Goal: Task Accomplishment & Management: Complete application form

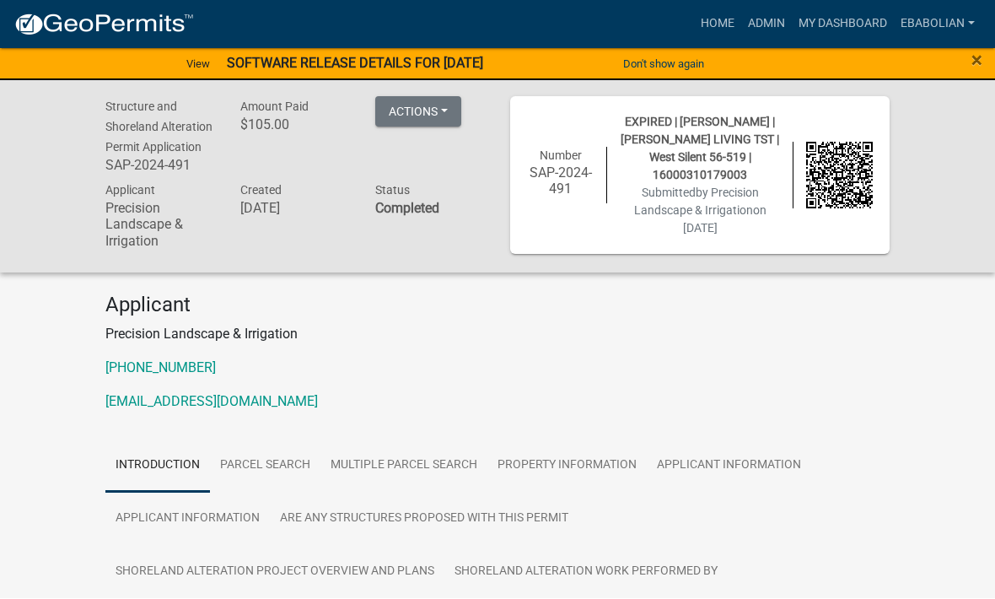
scroll to position [1, 0]
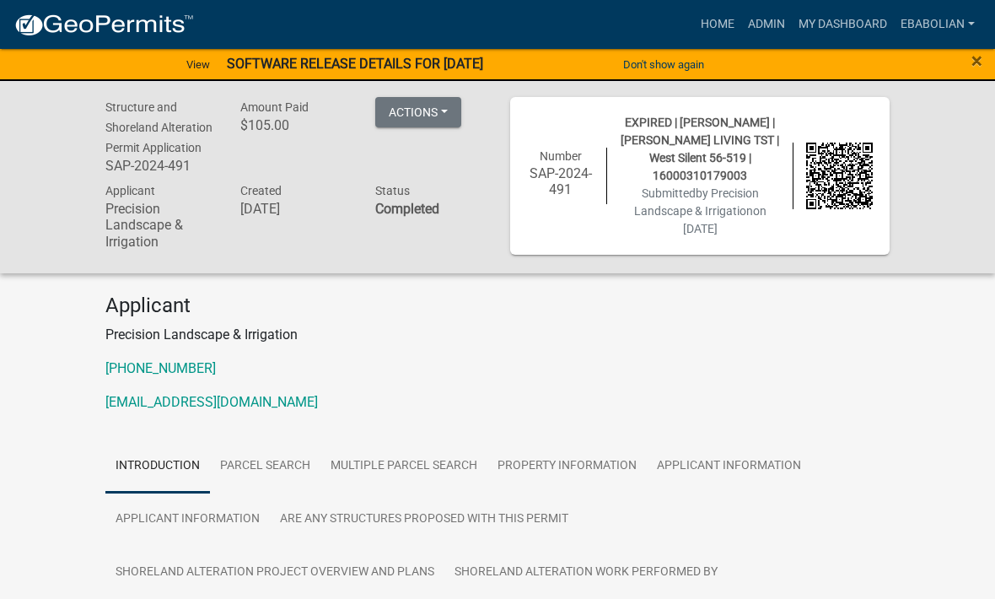
click at [857, 22] on link "My Dashboard" at bounding box center [843, 24] width 102 height 32
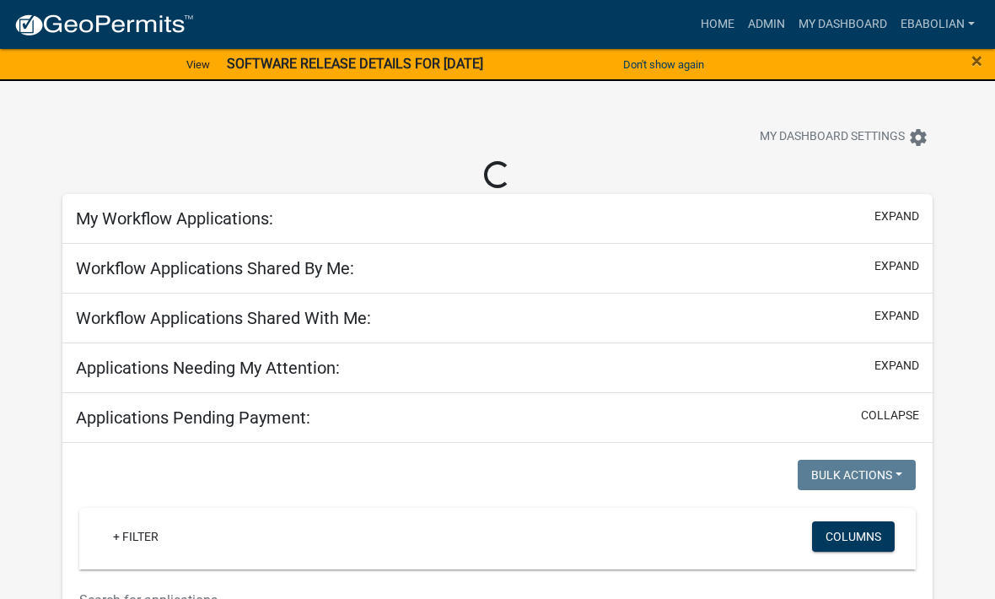
select select "3: 100"
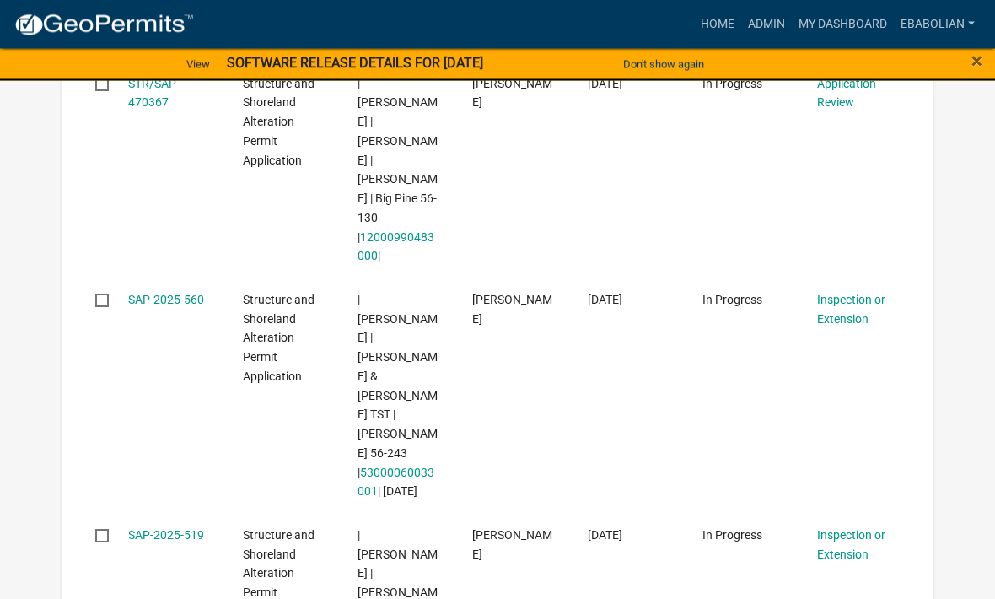
scroll to position [2475, 0]
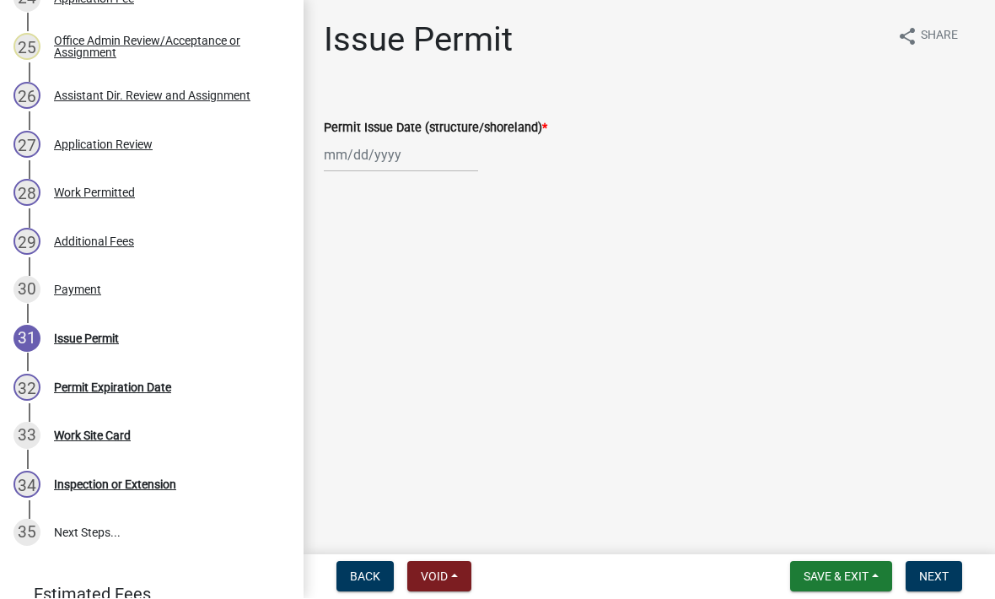
scroll to position [1489, 0]
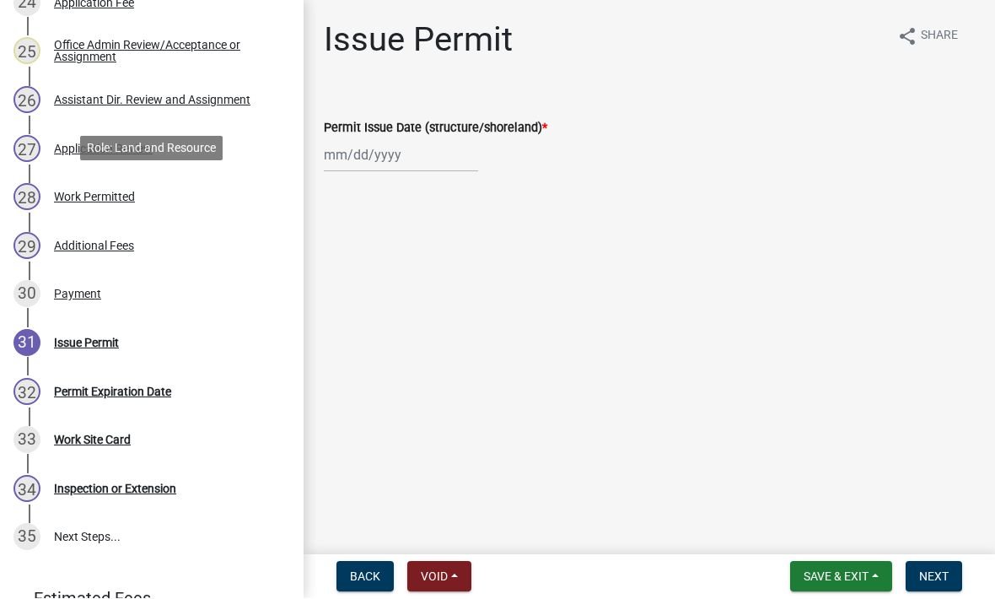
click at [129, 197] on div "Work Permitted" at bounding box center [94, 197] width 81 height 12
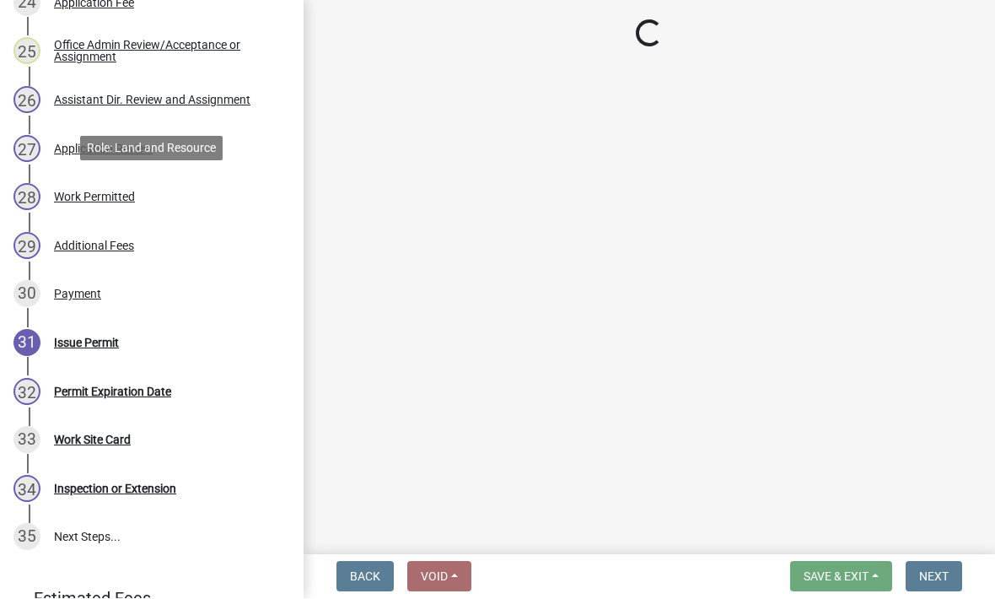
select select "f66be788-4dd6-459d-a9ec-6d83f4dfb709"
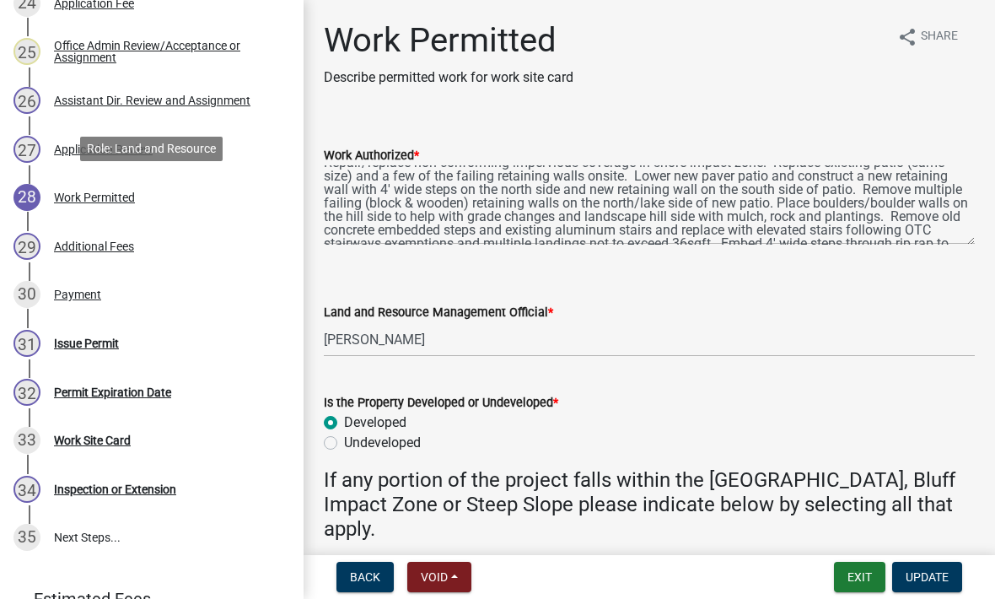
scroll to position [13, 0]
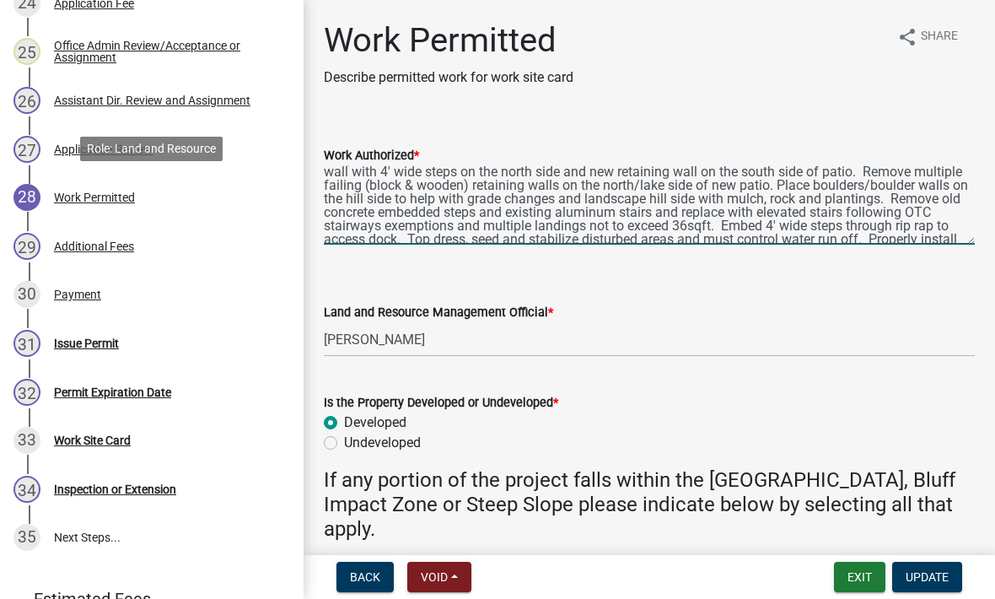
click at [963, 196] on textarea "Repair/replace non-conforming impervious coverage in shore impact zone. Replace…" at bounding box center [649, 204] width 651 height 79
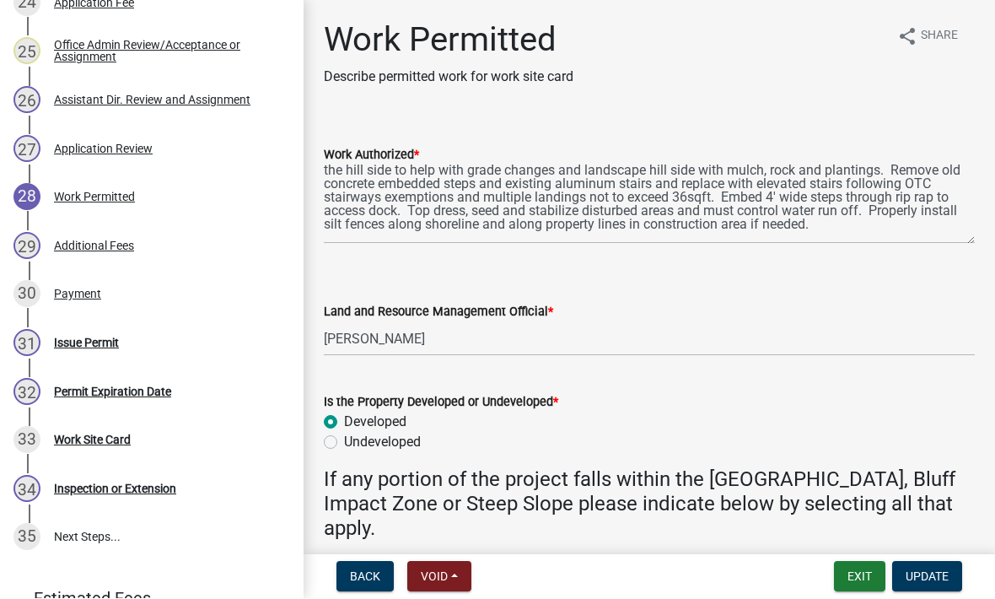
scroll to position [63, 0]
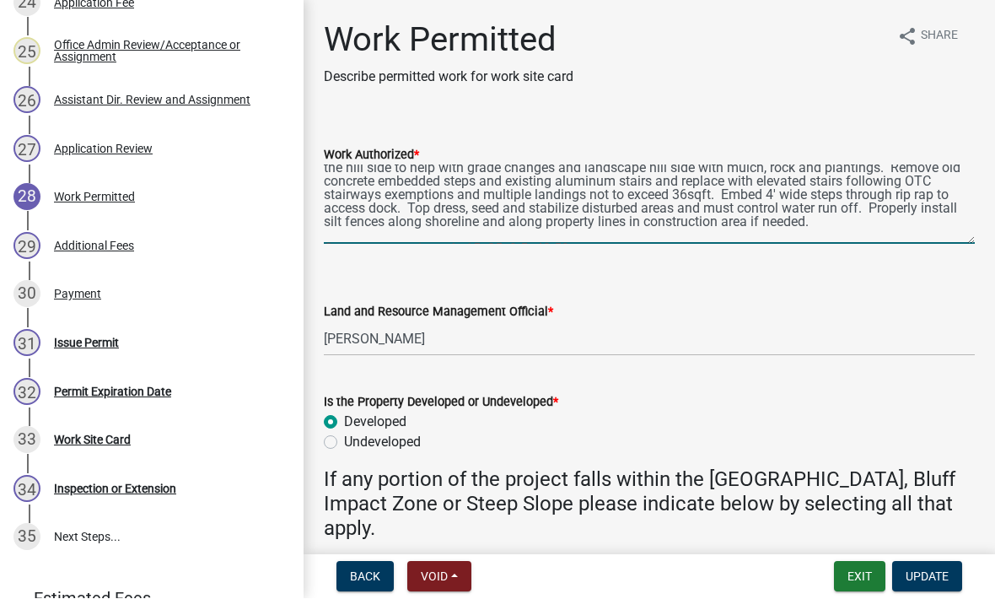
click at [971, 191] on textarea "Repair/replace non-conforming impervious coverage in shore impact zone. Replace…" at bounding box center [649, 204] width 651 height 79
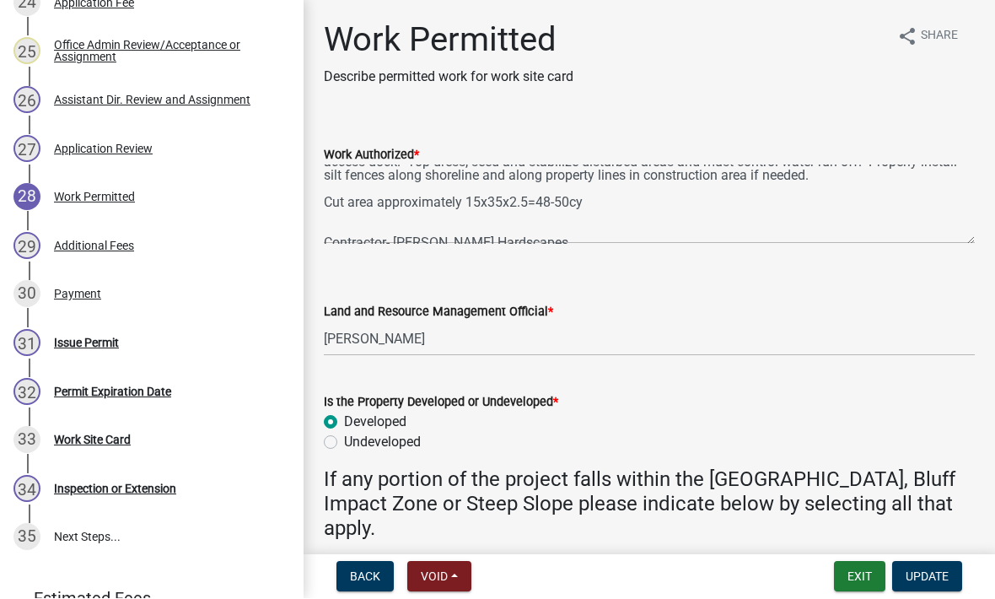
scroll to position [109, 0]
click at [617, 203] on textarea "Repair/replace non-conforming impervious coverage in shore impact zone. Replace…" at bounding box center [649, 204] width 651 height 79
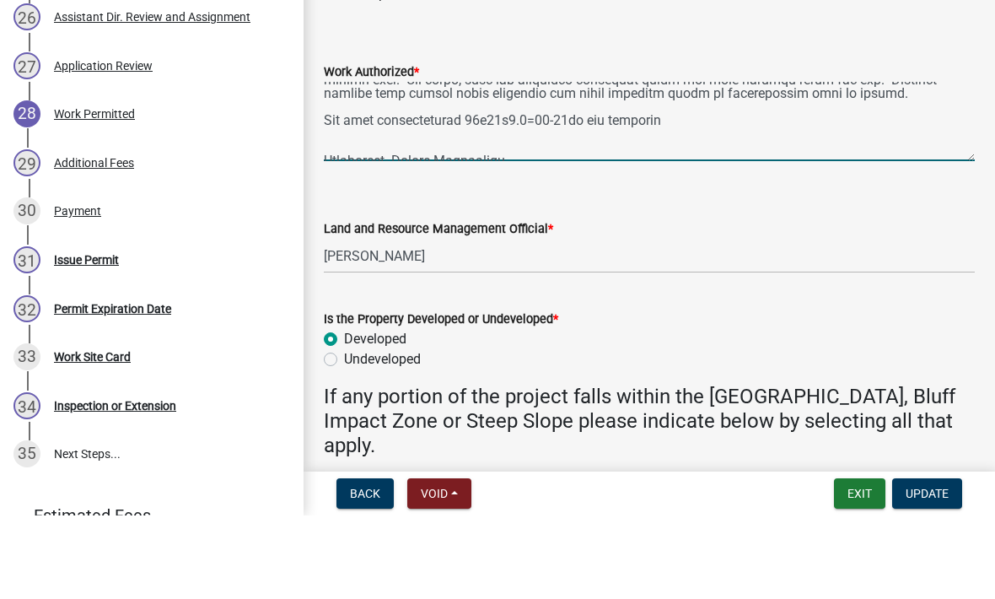
type textarea "Repair/replace non-conforming impervious coverage in shore impact zone. Replace…"
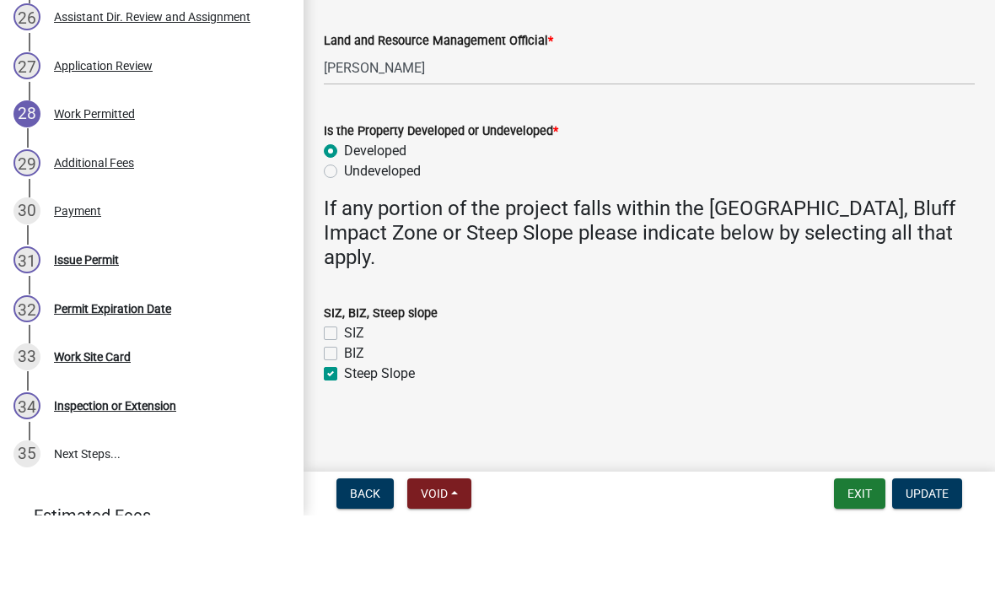
scroll to position [186, 0]
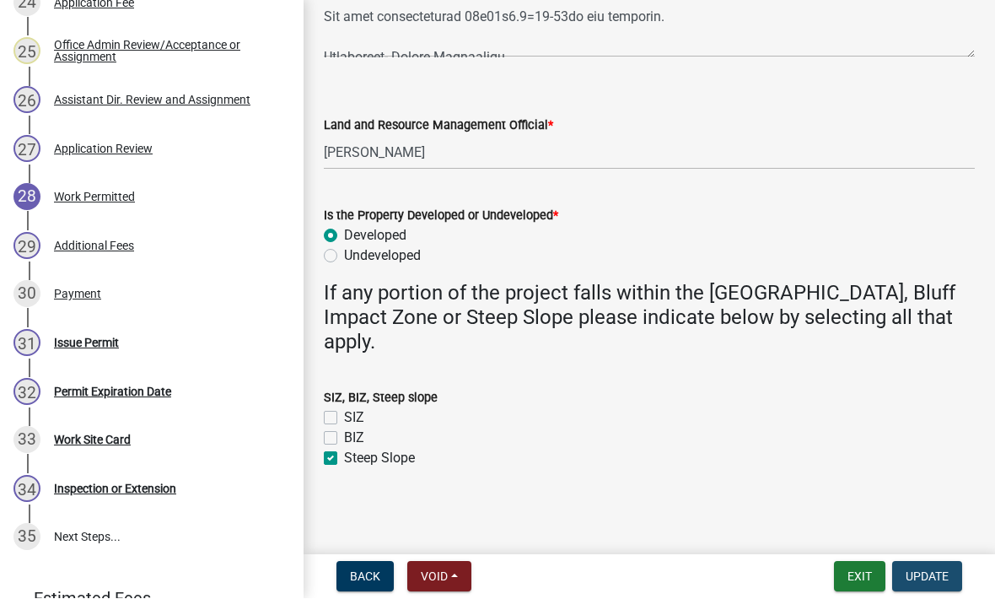
click at [935, 573] on span "Update" at bounding box center [927, 576] width 43 height 13
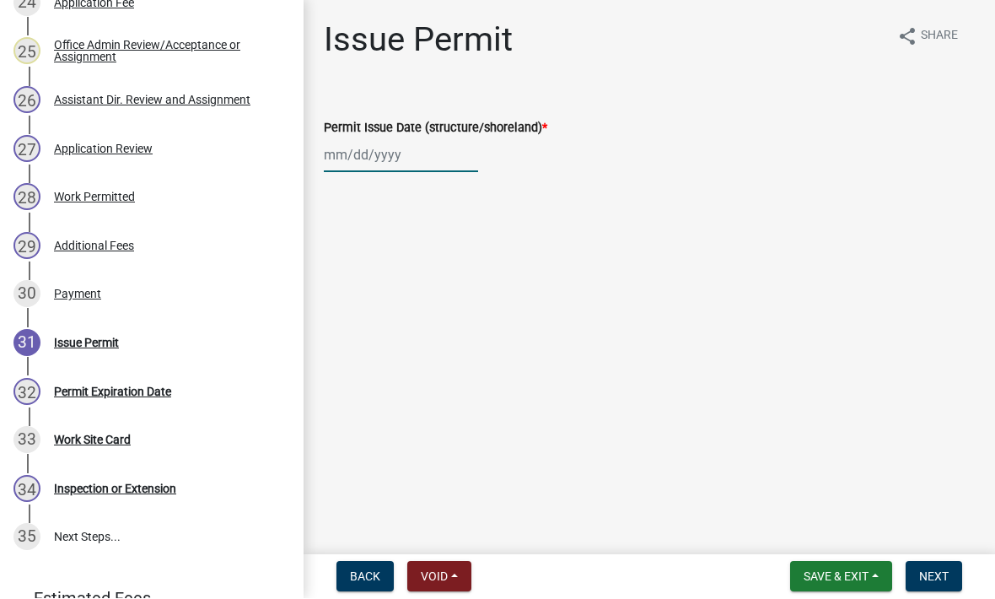
click at [385, 165] on div at bounding box center [401, 155] width 154 height 35
select select "9"
select select "2025"
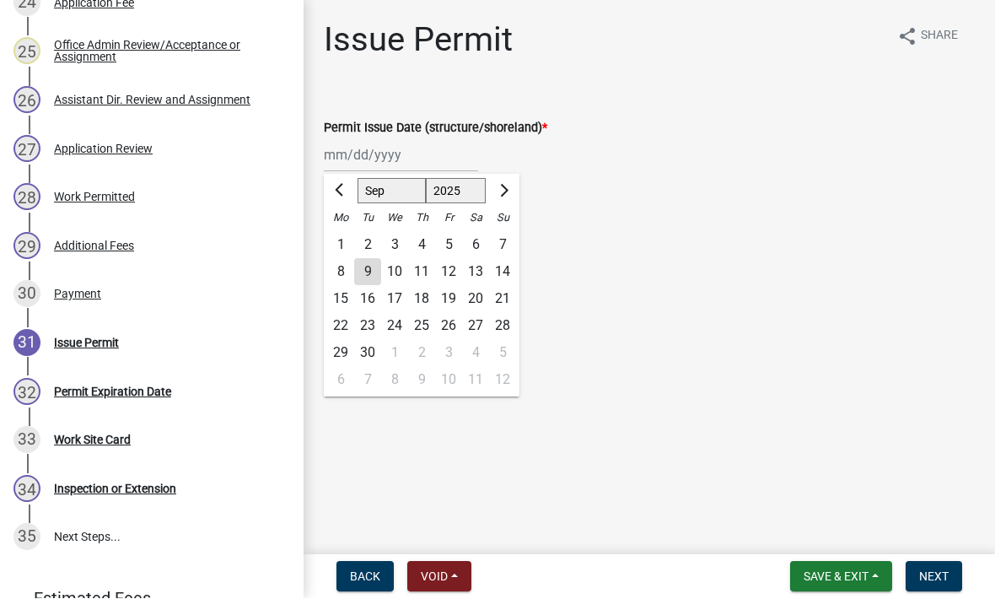
click at [375, 272] on div "9" at bounding box center [367, 272] width 27 height 27
type input "[DATE]"
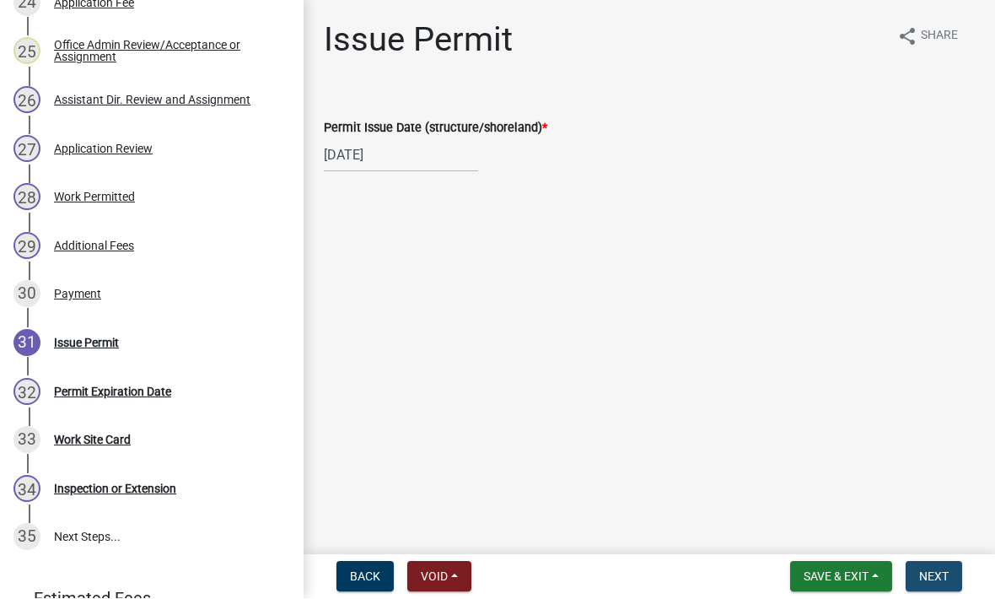
click at [947, 588] on button "Next" at bounding box center [934, 577] width 57 height 30
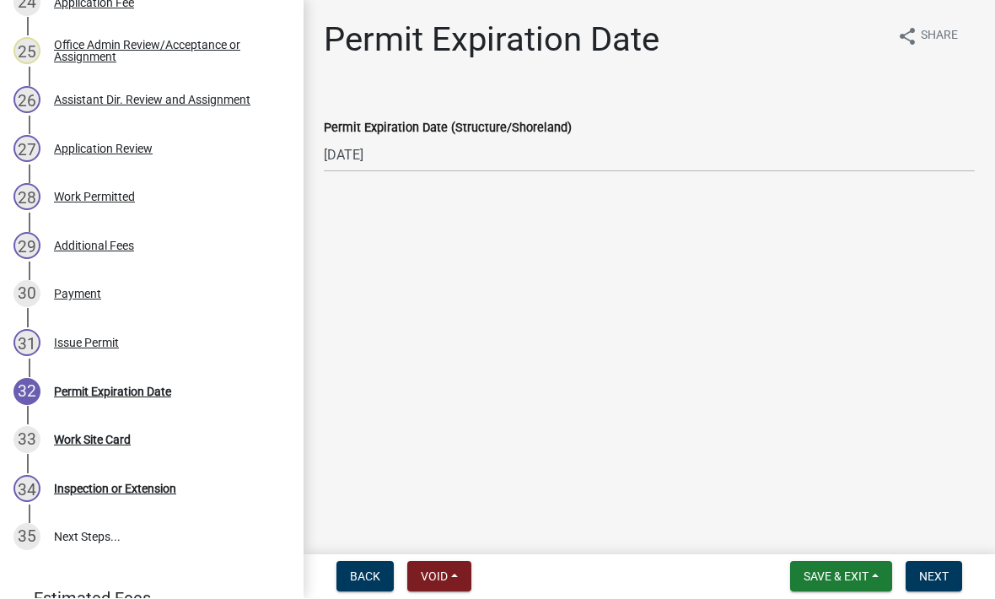
click at [950, 589] on button "Next" at bounding box center [934, 577] width 57 height 30
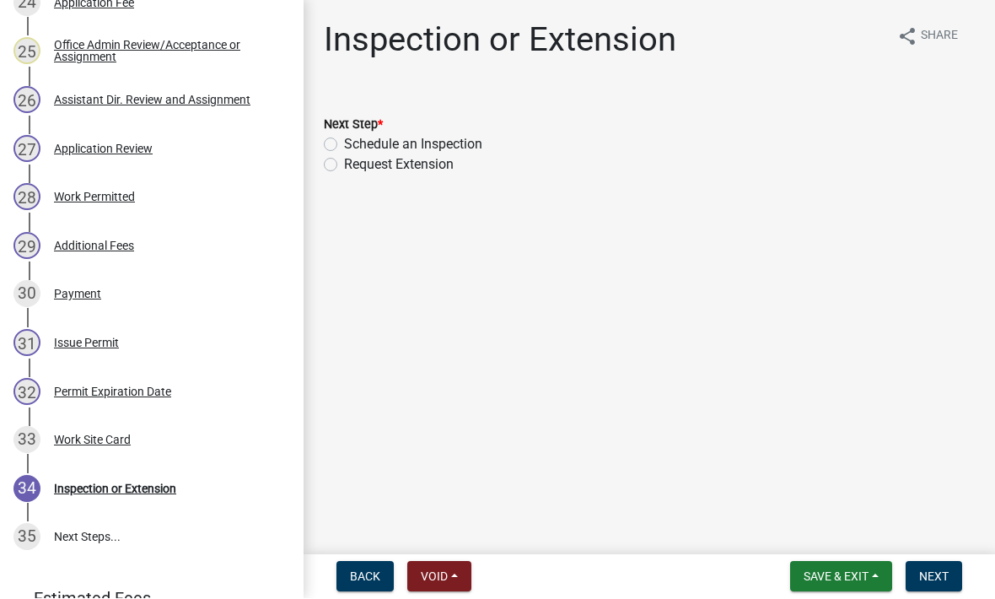
click at [831, 573] on span "Save & Exit" at bounding box center [836, 576] width 65 height 13
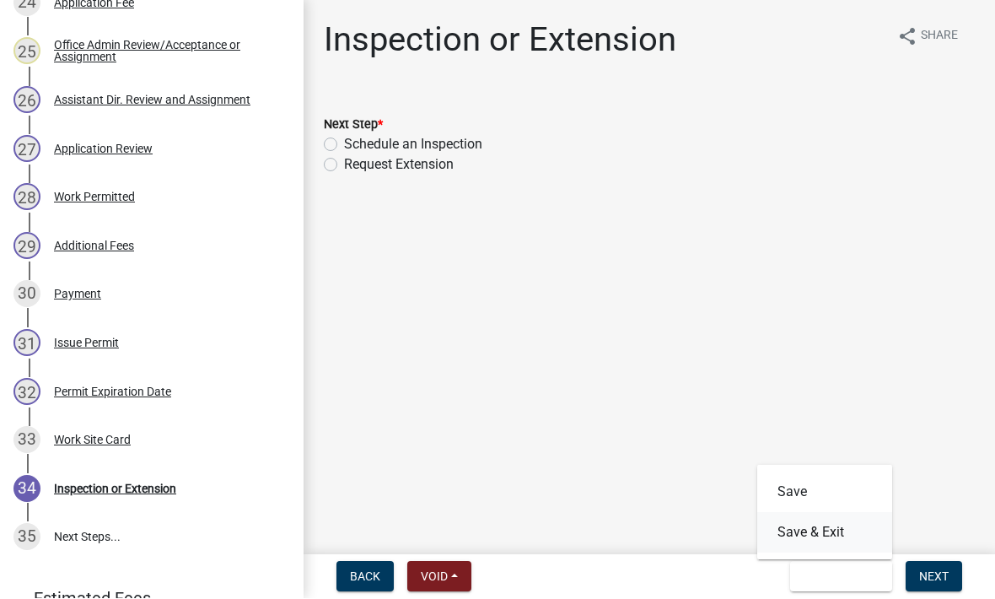
click at [801, 539] on button "Save & Exit" at bounding box center [824, 533] width 135 height 40
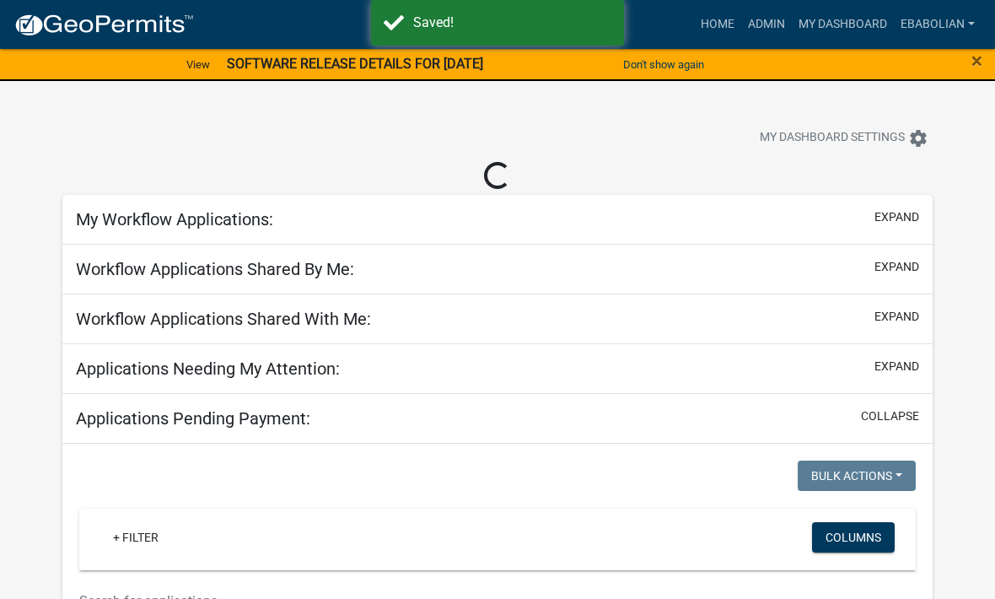
select select "3: 100"
